Goal: Find specific page/section

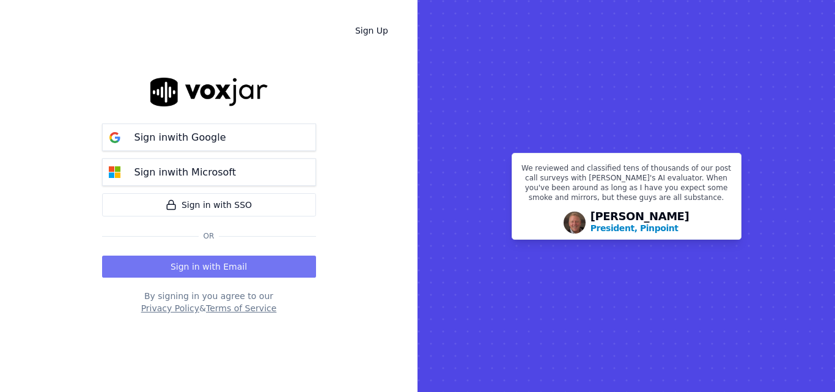
drag, startPoint x: 0, startPoint y: 0, endPoint x: 266, endPoint y: 262, distance: 373.5
click at [266, 262] on button "Sign in with Email" at bounding box center [209, 267] width 214 height 22
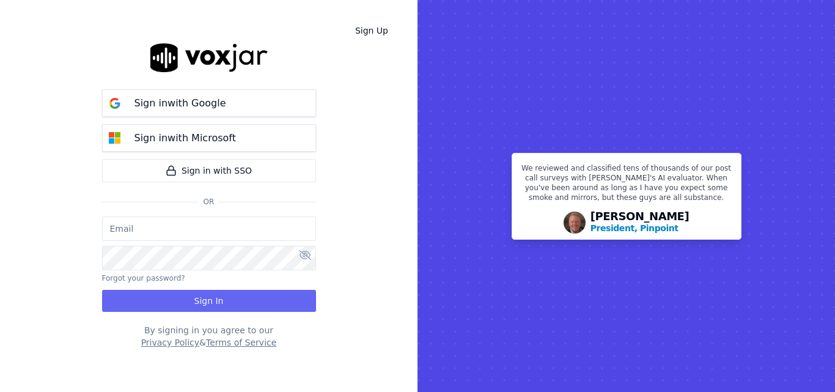
type input "sheila.decastro-new.baq@nwfg.net"
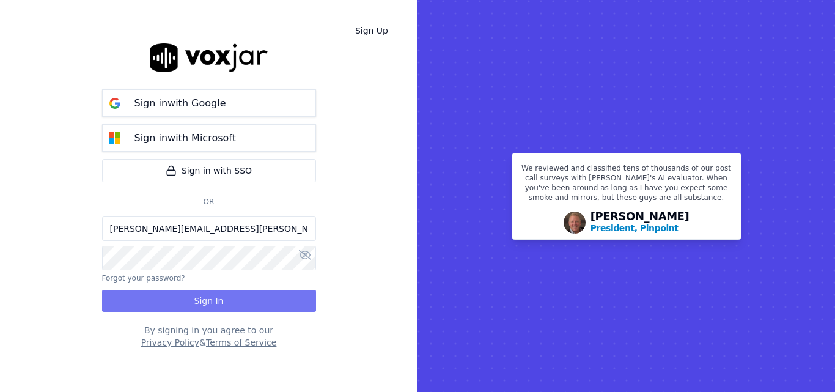
click at [287, 295] on button "Sign In" at bounding box center [209, 301] width 214 height 22
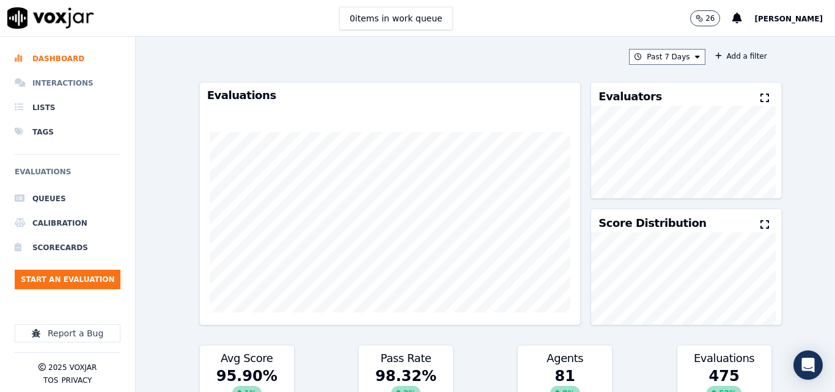
click at [62, 84] on li "Interactions" at bounding box center [68, 83] width 106 height 24
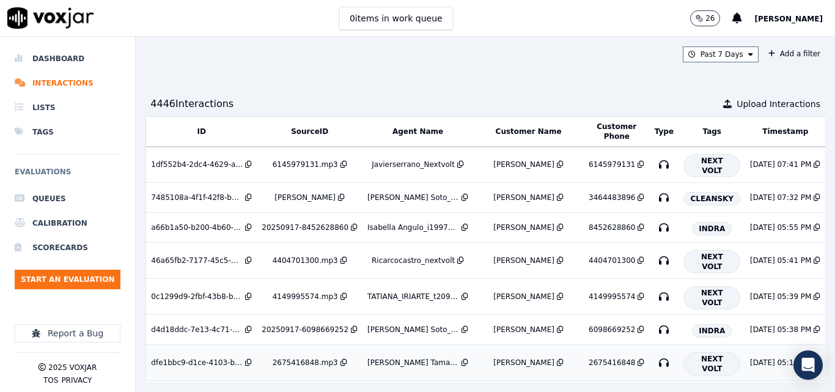
click at [341, 353] on td "2675416848.mp3" at bounding box center [310, 363] width 106 height 36
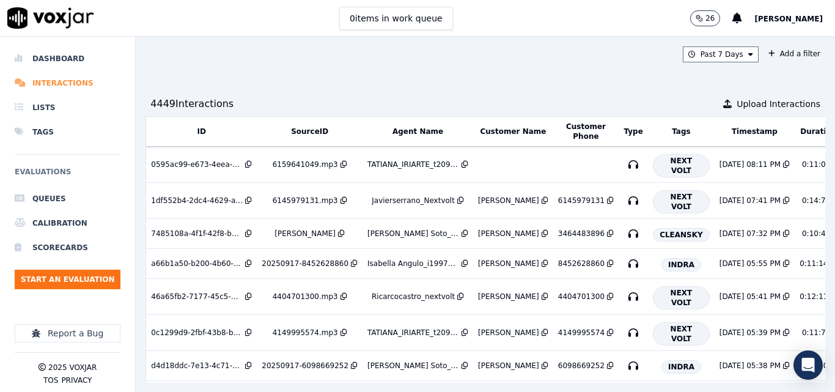
click at [34, 78] on li "Interactions" at bounding box center [68, 83] width 106 height 24
